Goal: Information Seeking & Learning: Learn about a topic

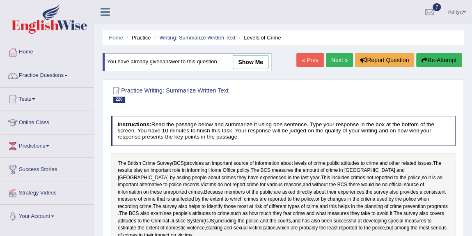
click at [339, 55] on link "Next »" at bounding box center [339, 60] width 27 height 14
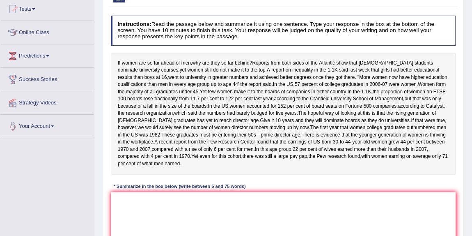
scroll to position [92, 0]
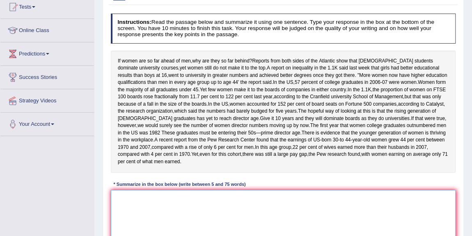
click at [172, 227] on textarea at bounding box center [283, 224] width 345 height 68
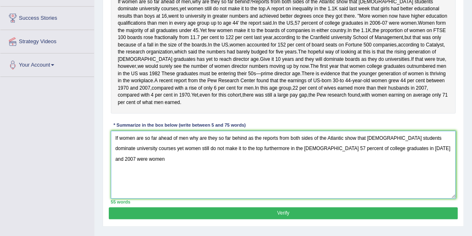
scroll to position [151, 0]
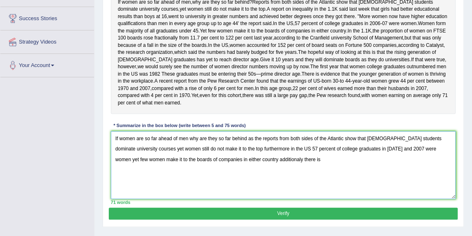
click at [250, 191] on textarea "If women are so far ahead of men why are they so far behind as the reports from…" at bounding box center [283, 165] width 345 height 68
click at [279, 185] on textarea "If women are so far ahead of men why are they so far behind as the reports from…" at bounding box center [283, 165] width 345 height 68
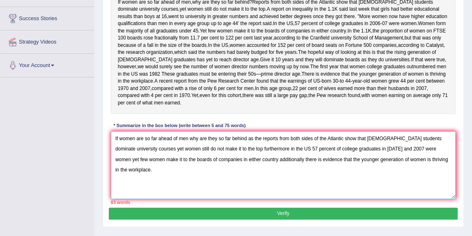
drag, startPoint x: 192, startPoint y: 186, endPoint x: 227, endPoint y: 187, distance: 34.9
click at [227, 187] on textarea "If women are so far ahead of men why are they so far behind as the reports from…" at bounding box center [283, 165] width 345 height 68
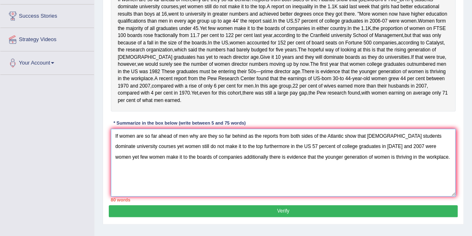
scroll to position [153, 0]
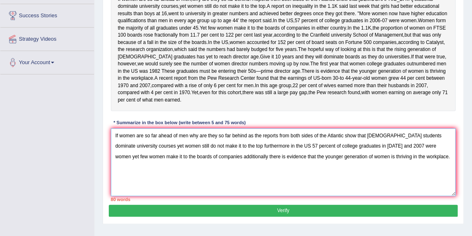
drag, startPoint x: 134, startPoint y: 174, endPoint x: 221, endPoint y: 174, distance: 87.0
click at [221, 174] on textarea "If women are so far ahead of men why are they so far behind as the reports from…" at bounding box center [283, 162] width 345 height 68
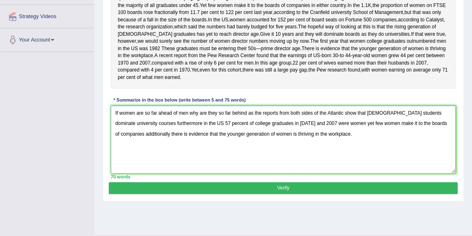
scroll to position [177, 0]
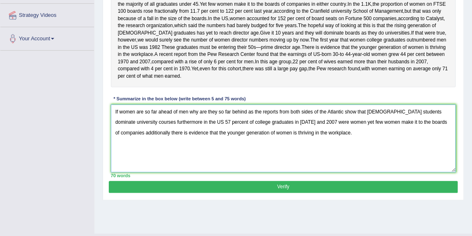
type textarea "If women are so far ahead of men why are they so far behind as the reports from…"
click at [206, 192] on button "Verify" at bounding box center [283, 187] width 348 height 12
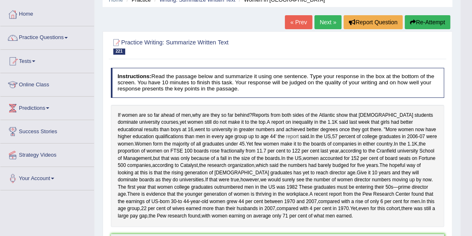
scroll to position [0, 0]
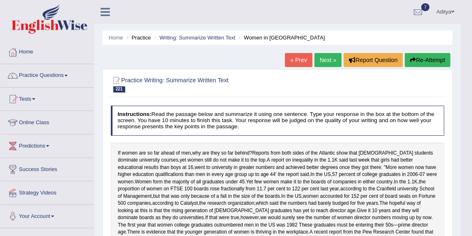
click at [329, 59] on link "Next »" at bounding box center [327, 60] width 27 height 14
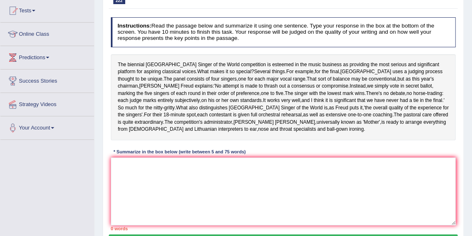
scroll to position [89, 0]
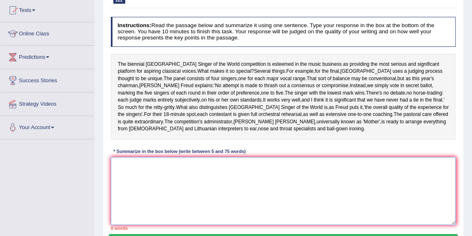
click at [161, 166] on textarea at bounding box center [283, 191] width 345 height 68
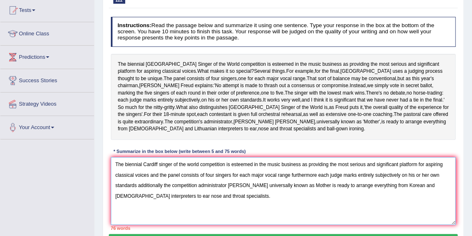
drag, startPoint x: 417, startPoint y: 174, endPoint x: 429, endPoint y: 174, distance: 12.3
click at [429, 174] on textarea "The biennial Cardiff singer of the world competition is esteemed in the music b…" at bounding box center [283, 191] width 345 height 68
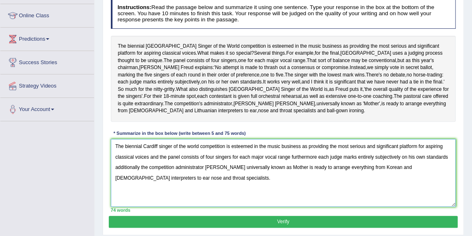
scroll to position [107, 0]
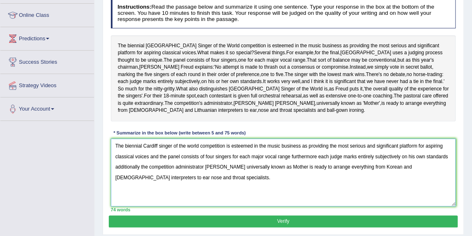
type textarea "The biennial Cardiff singer of the world competition is esteemed in the music b…"
click at [305, 215] on button "Verify" at bounding box center [283, 221] width 348 height 12
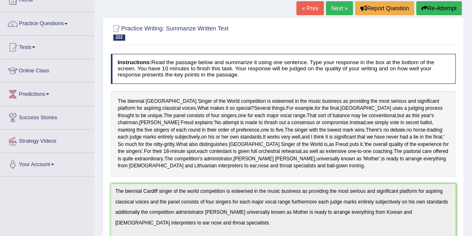
scroll to position [0, 0]
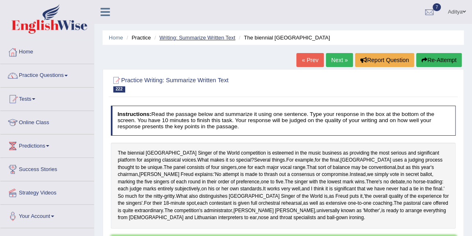
click at [197, 39] on link "Writing: Summarize Written Text" at bounding box center [197, 37] width 76 height 6
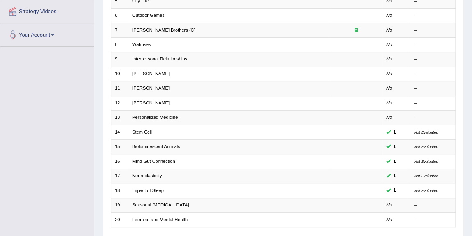
scroll to position [234, 0]
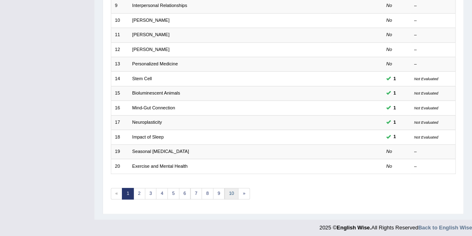
click at [226, 193] on link "10" at bounding box center [231, 193] width 14 height 11
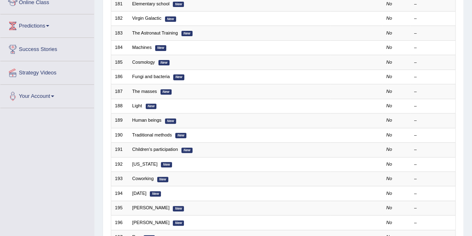
scroll to position [123, 0]
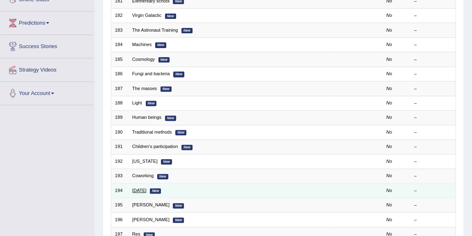
click at [140, 190] on link "Earth Day" at bounding box center [139, 190] width 14 height 5
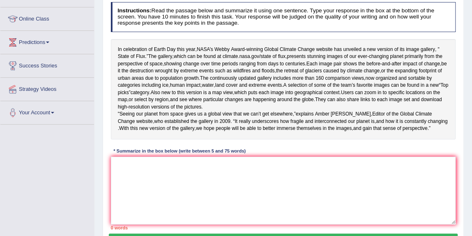
scroll to position [103, 0]
click at [168, 195] on textarea at bounding box center [283, 190] width 345 height 68
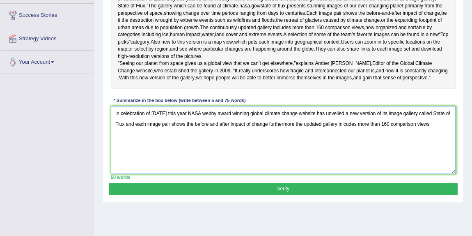
scroll to position [144, 0]
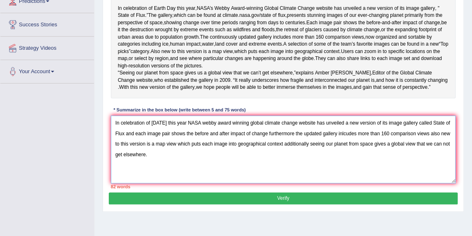
click at [189, 172] on textarea "In celebration of [DATE] this year NASA webby award winning global climate chan…" at bounding box center [283, 149] width 345 height 68
drag, startPoint x: 201, startPoint y: 172, endPoint x: 224, endPoint y: 172, distance: 22.6
click at [224, 172] on textarea "In celebration of [DATE] this year NASA webby award winning global climate chan…" at bounding box center [283, 149] width 345 height 68
click at [391, 149] on textarea "In celebration of [DATE] this year NASA webby award winning global climate chan…" at bounding box center [283, 149] width 345 height 68
drag, startPoint x: 186, startPoint y: 161, endPoint x: 229, endPoint y: 161, distance: 42.7
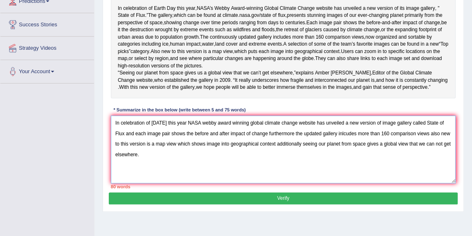
click at [229, 161] on textarea "In celebration of [DATE] this year NASA webby award winning global climate chan…" at bounding box center [283, 149] width 345 height 68
click at [353, 153] on textarea "In celebration of [DATE] this year NASA webby award winning global climate chan…" at bounding box center [283, 149] width 345 height 68
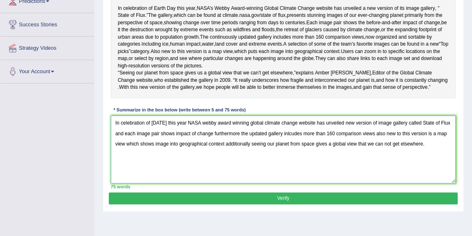
type textarea "In celebration of [DATE] this year NASA webby award winning global climate chan…"
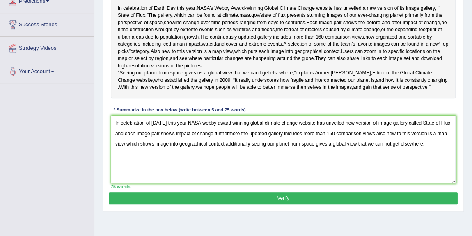
click at [282, 204] on button "Verify" at bounding box center [283, 198] width 348 height 12
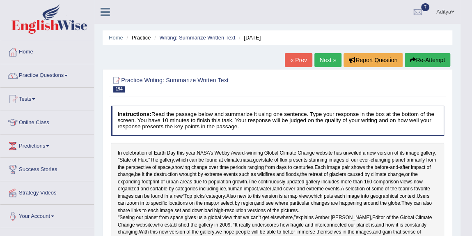
scroll to position [8, 0]
